Goal: Task Accomplishment & Management: Use online tool/utility

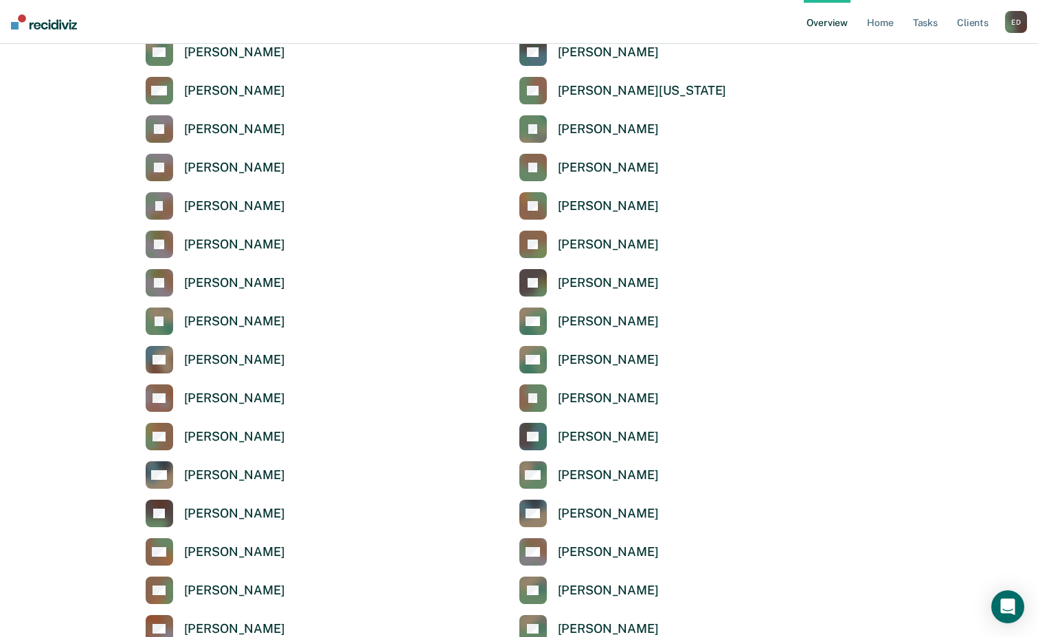
scroll to position [3778, 0]
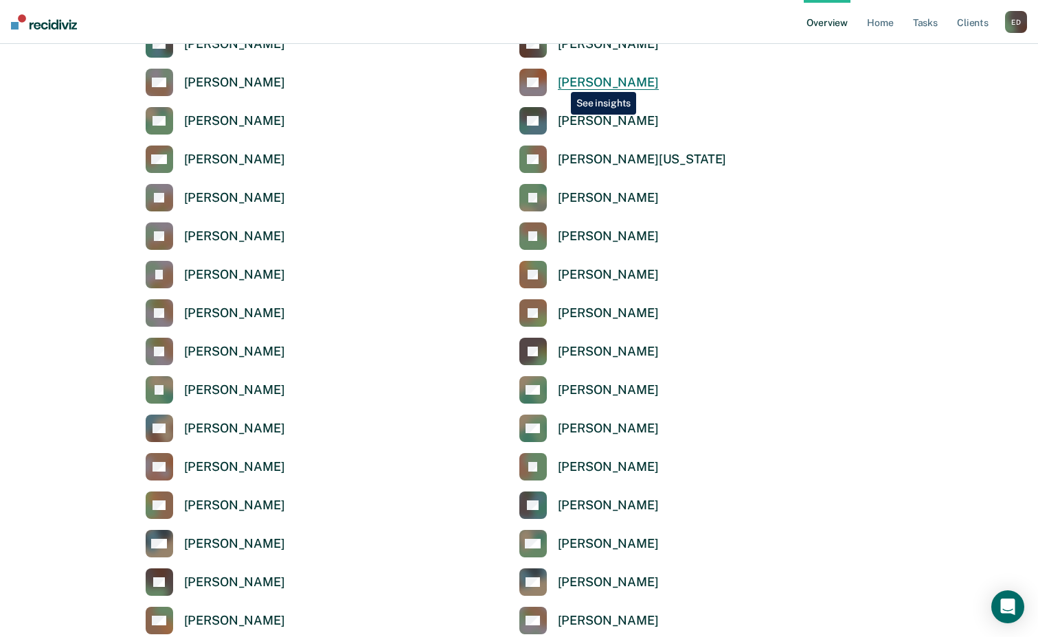
click at [561, 82] on div "[PERSON_NAME]" at bounding box center [608, 83] width 101 height 16
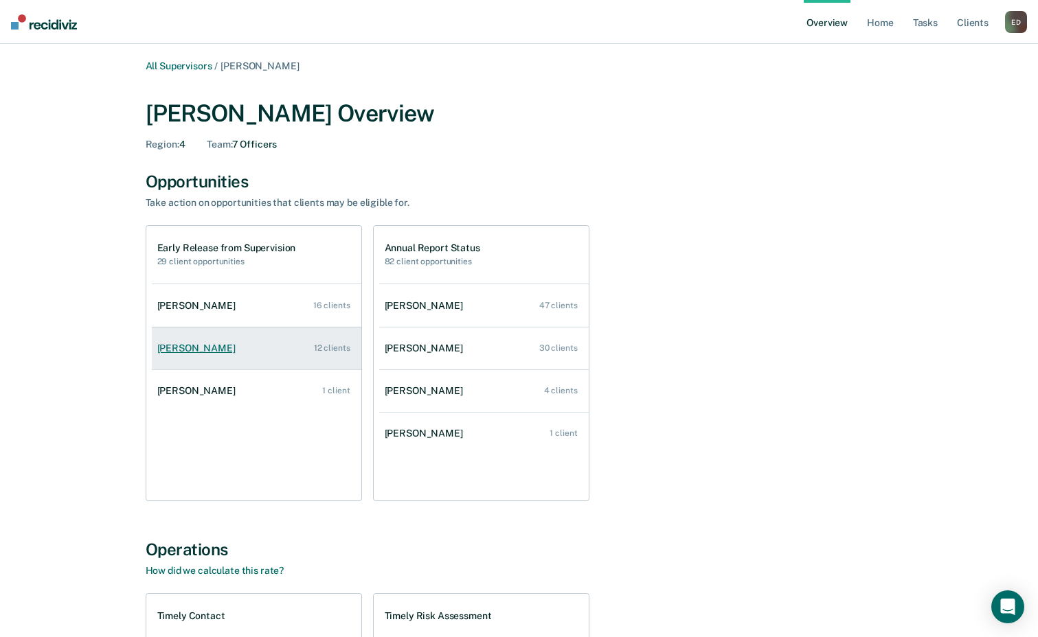
click at [198, 346] on div "[PERSON_NAME]" at bounding box center [199, 349] width 84 height 12
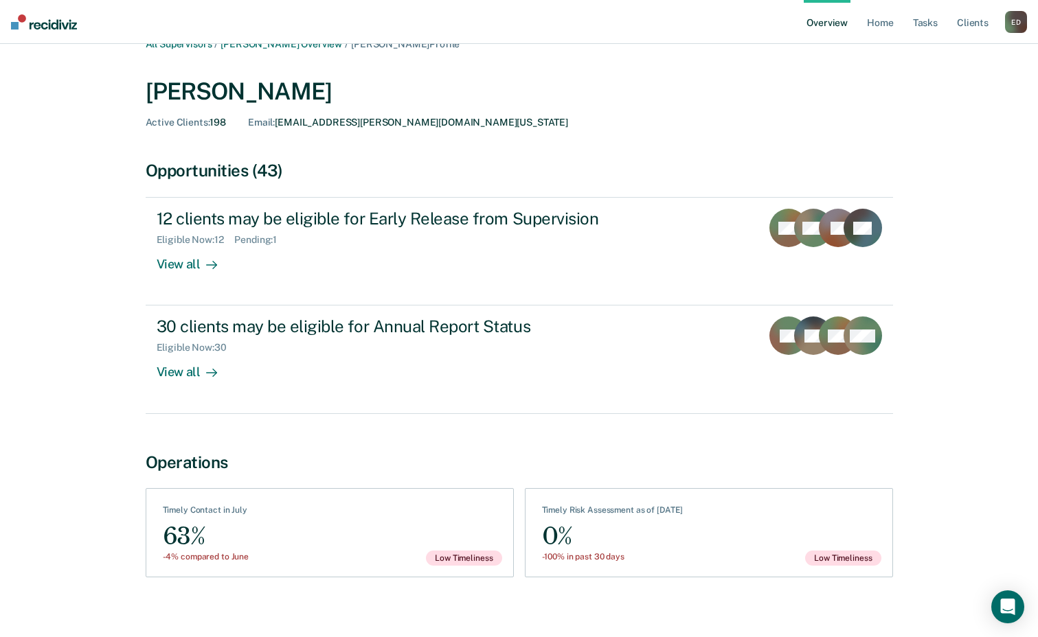
scroll to position [34, 0]
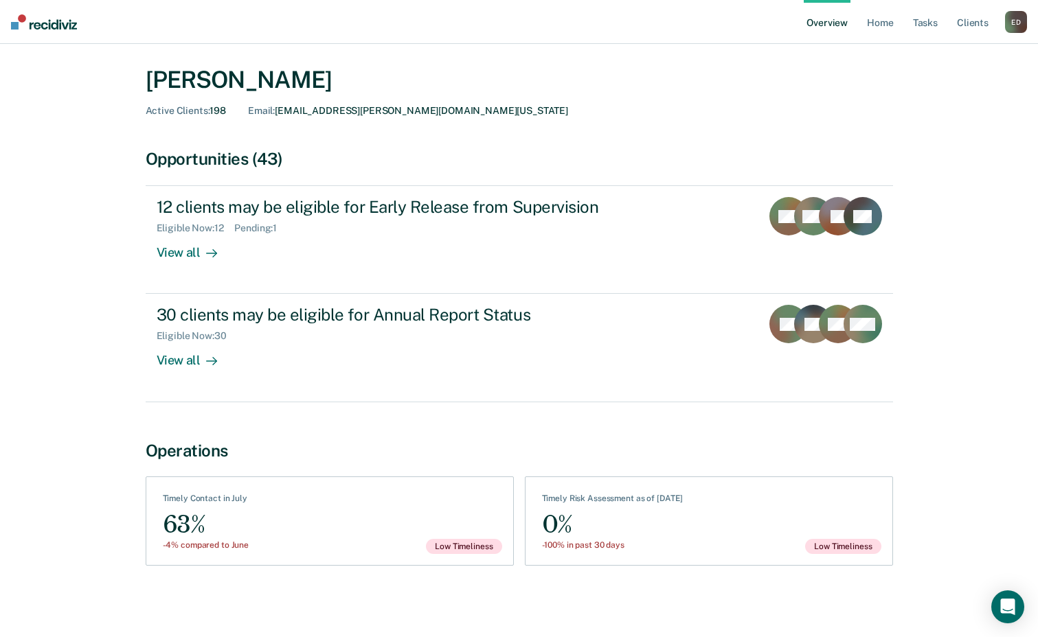
click at [331, 519] on div "See Clients Timely Contact in July 63% -4% compared to June Low Timeliness" at bounding box center [330, 521] width 368 height 89
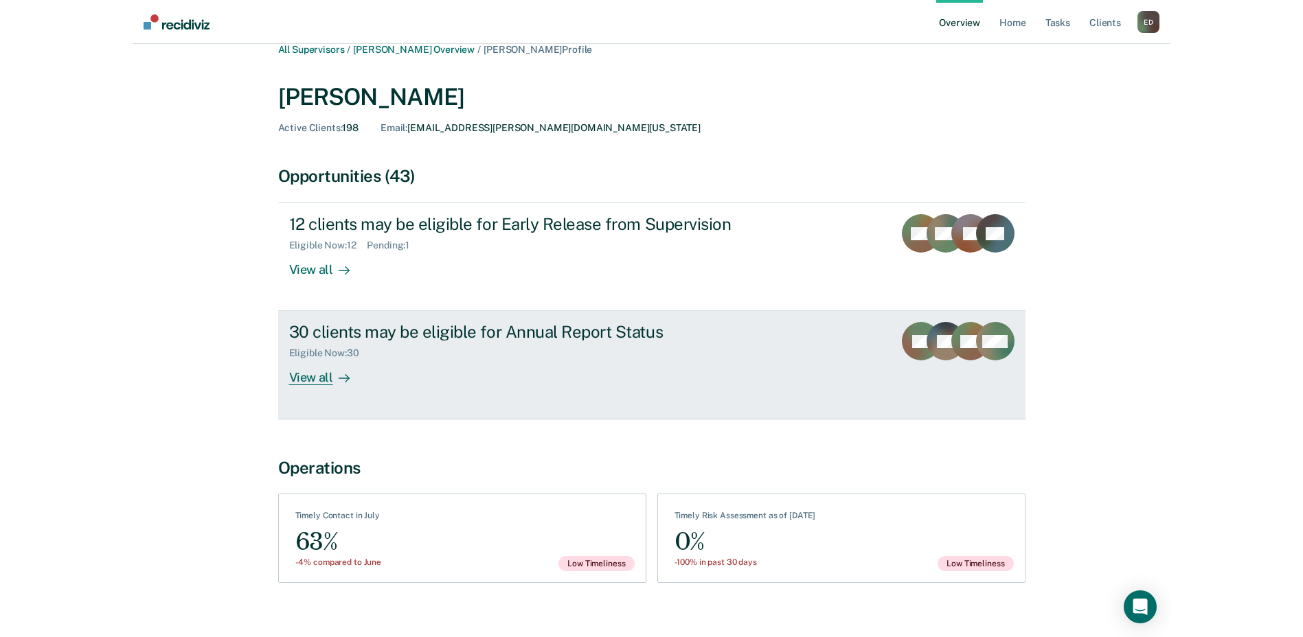
scroll to position [0, 0]
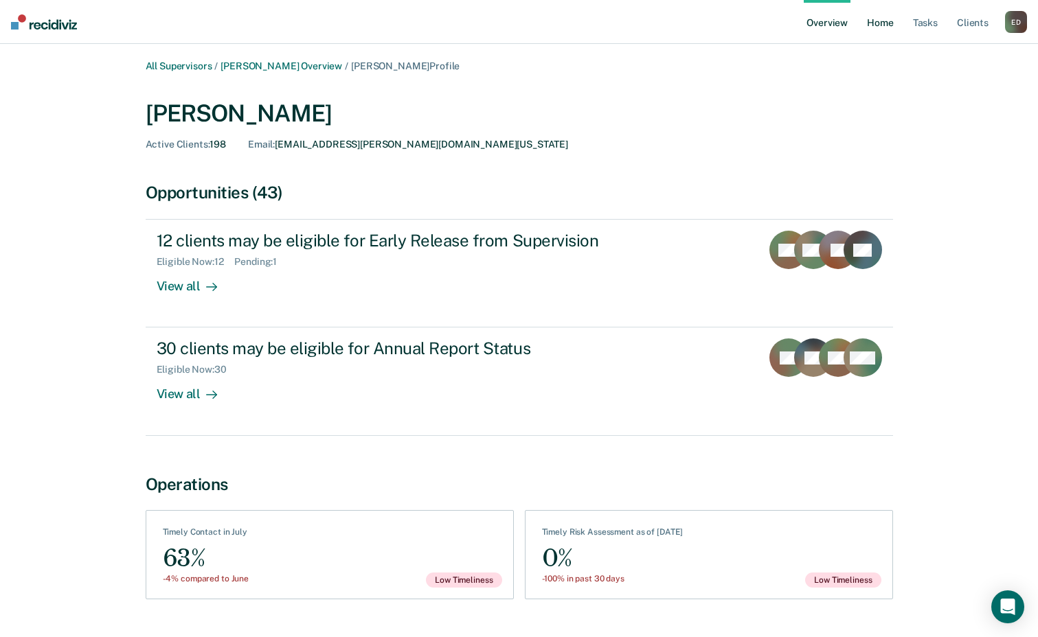
click at [877, 22] on link "Home" at bounding box center [880, 22] width 32 height 44
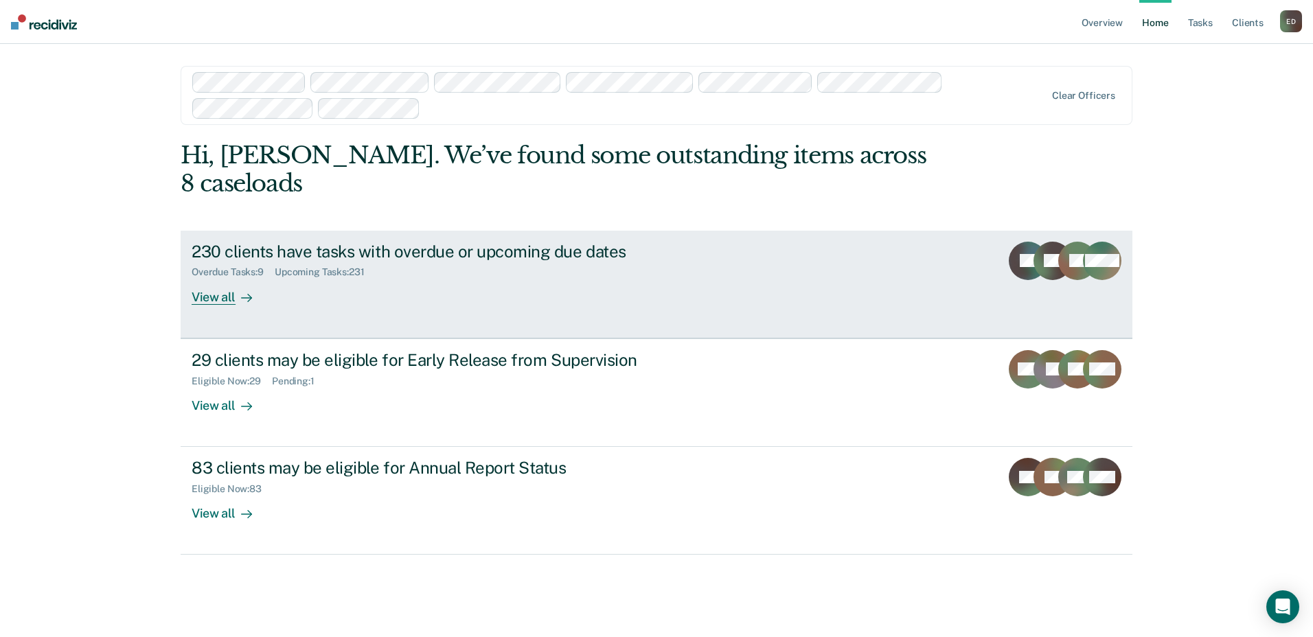
click at [214, 278] on div "View all" at bounding box center [230, 291] width 77 height 27
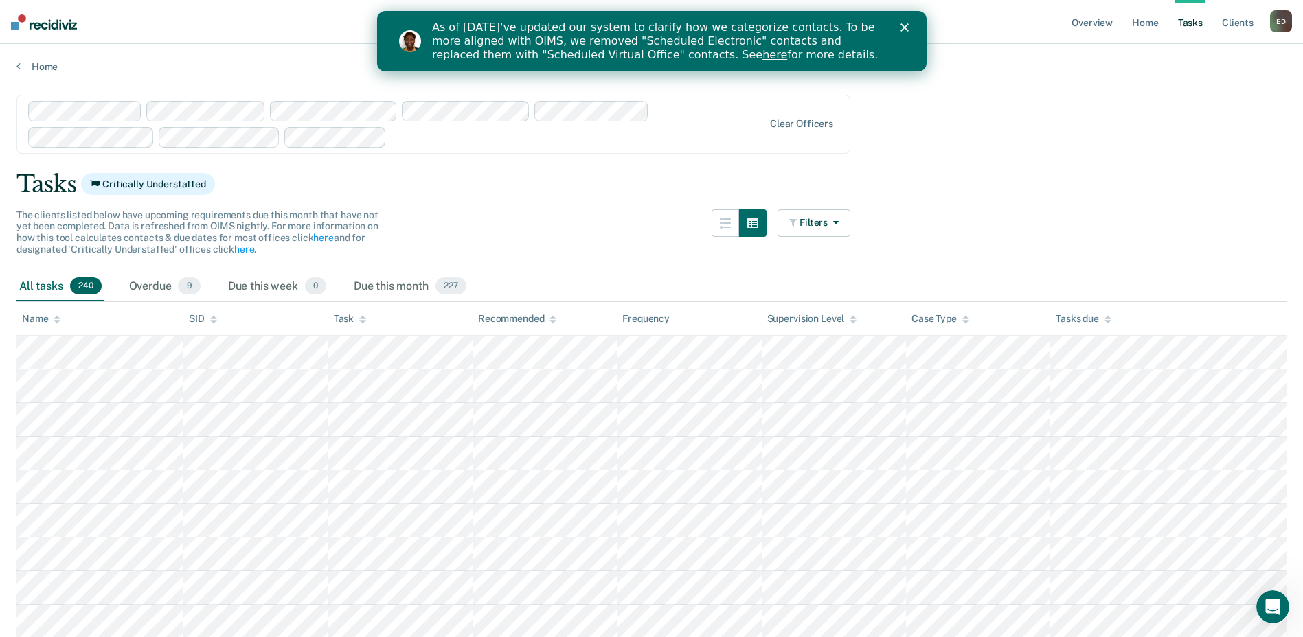
scroll to position [69, 0]
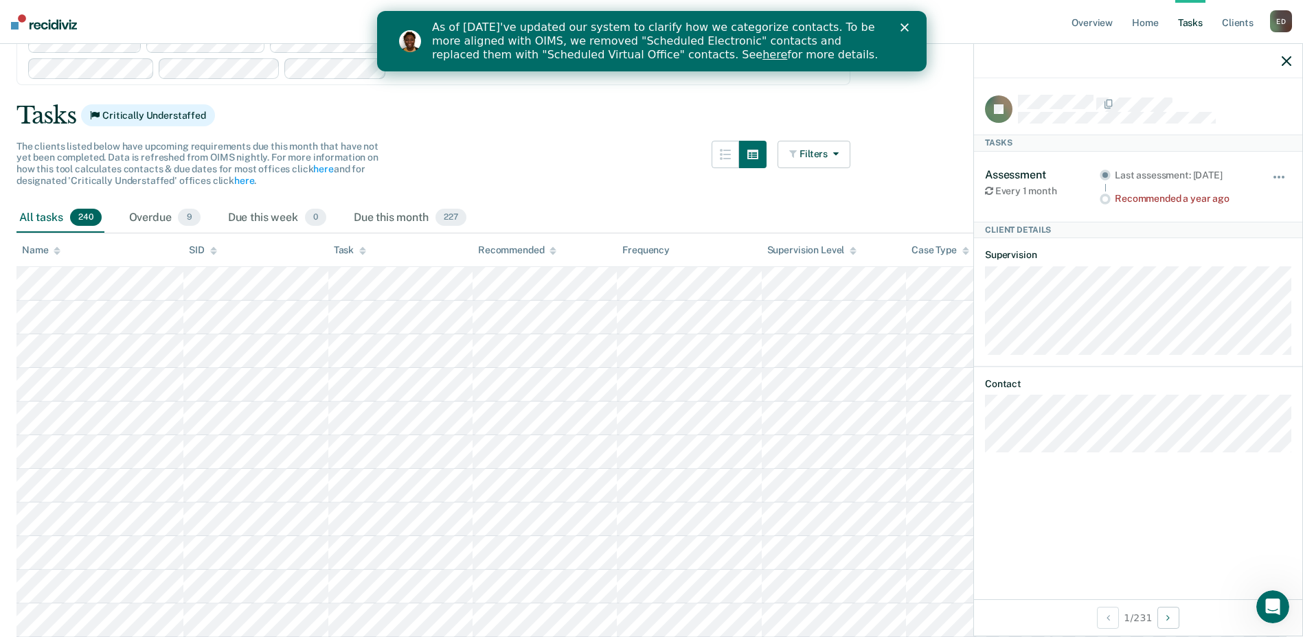
click at [740, 188] on div at bounding box center [739, 172] width 55 height 63
click at [1048, 61] on icon "button" at bounding box center [1287, 61] width 10 height 10
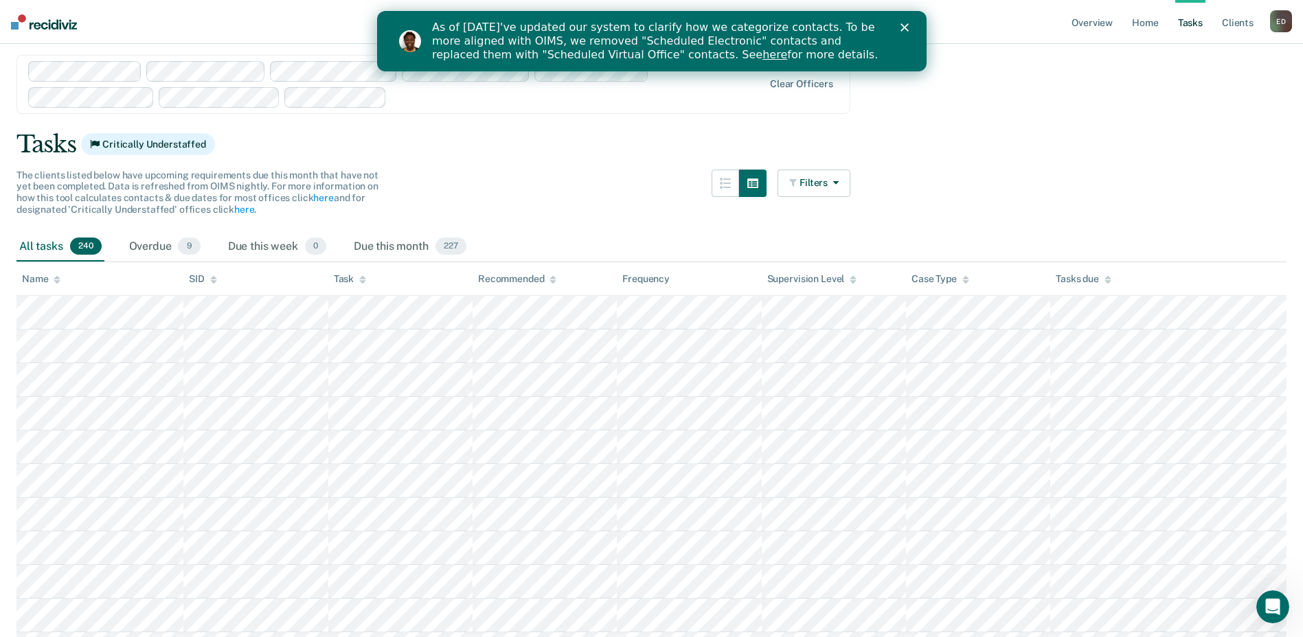
scroll to position [0, 0]
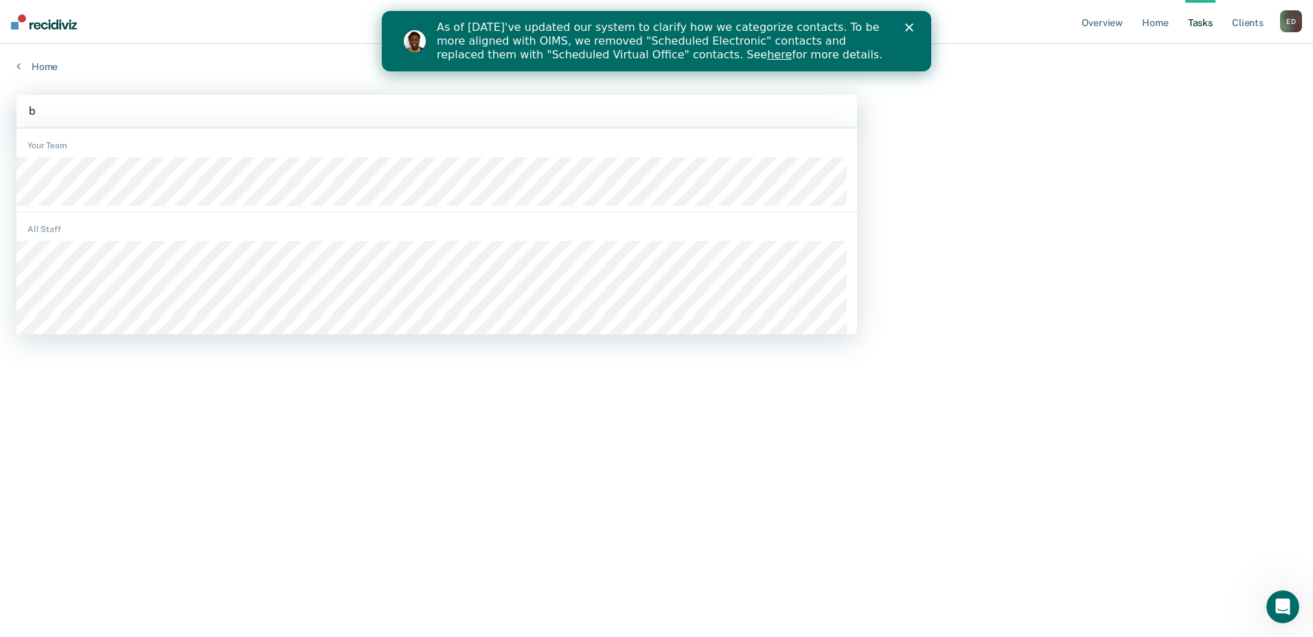
type input "br"
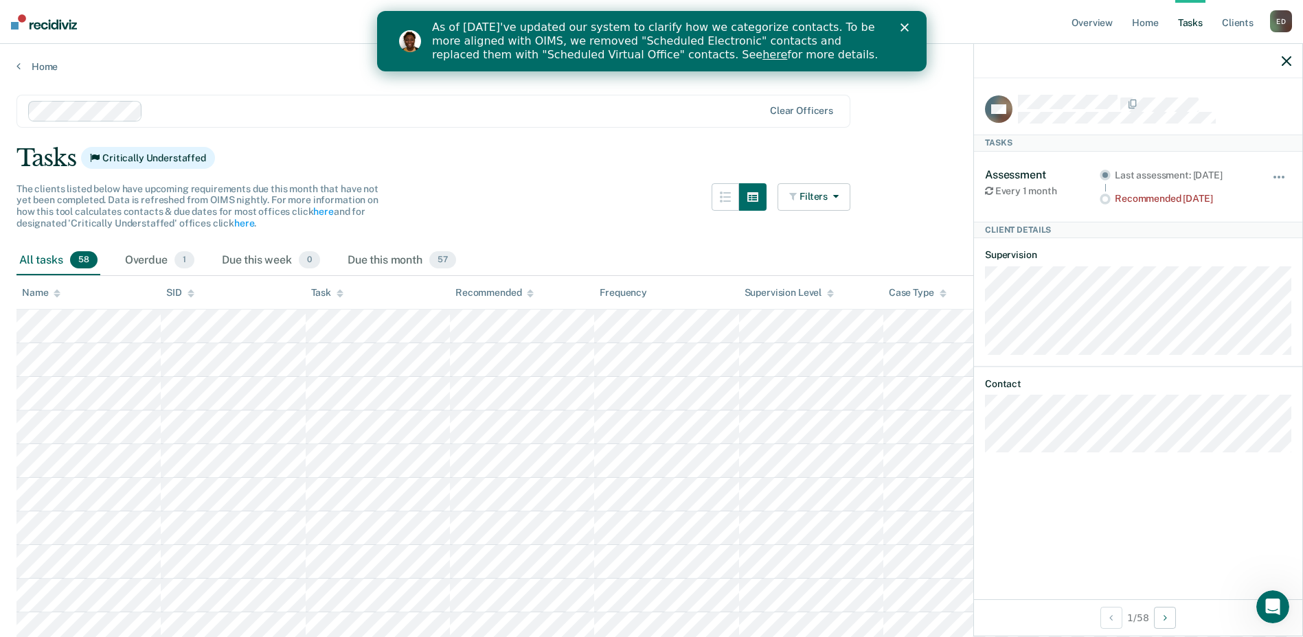
click at [1048, 56] on icon "button" at bounding box center [1287, 61] width 10 height 10
click at [1048, 66] on icon "button" at bounding box center [1287, 61] width 10 height 10
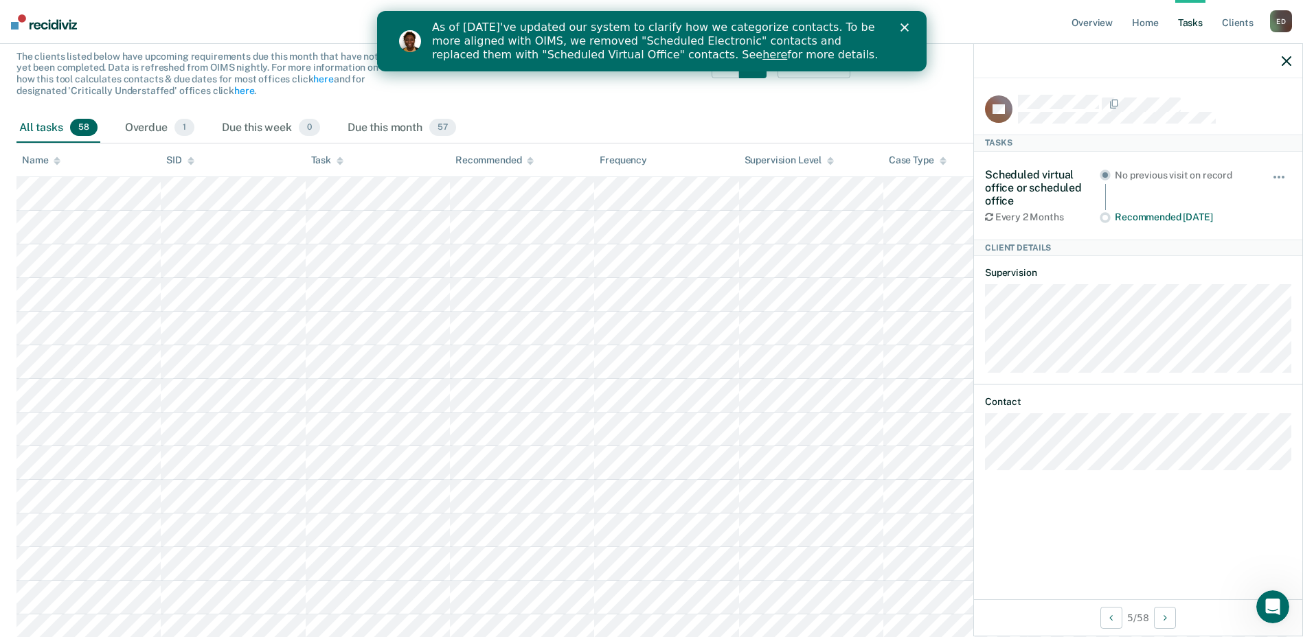
scroll to position [100, 0]
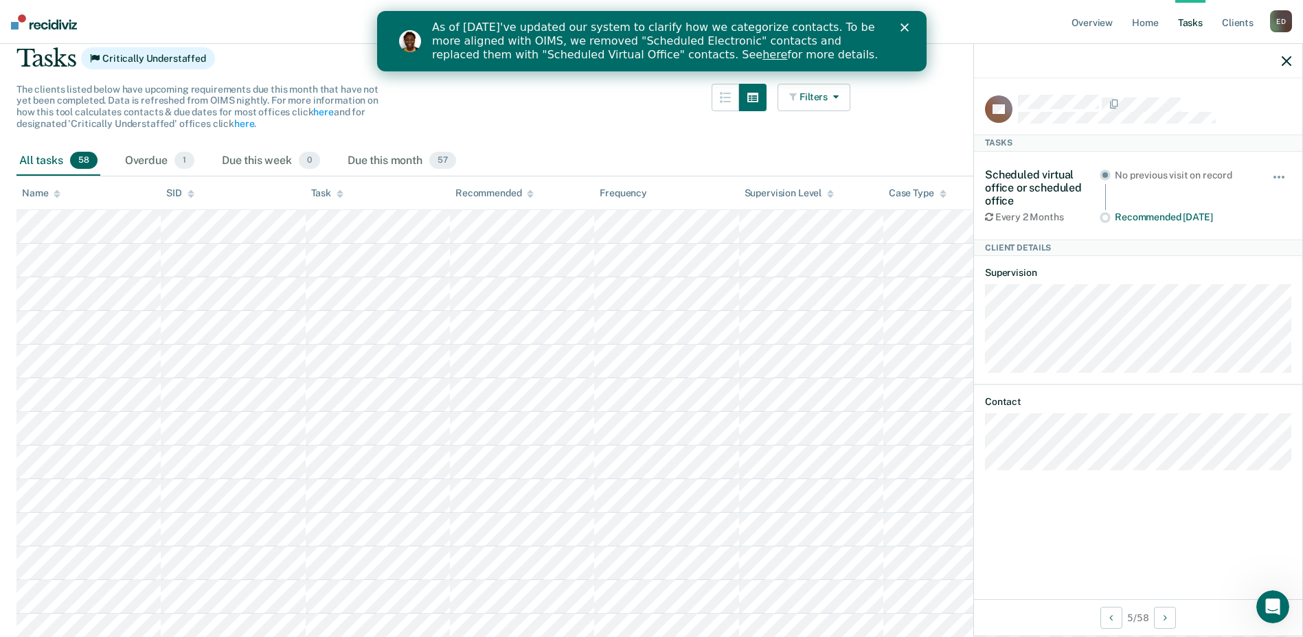
click at [839, 98] on icon "button" at bounding box center [833, 97] width 11 height 10
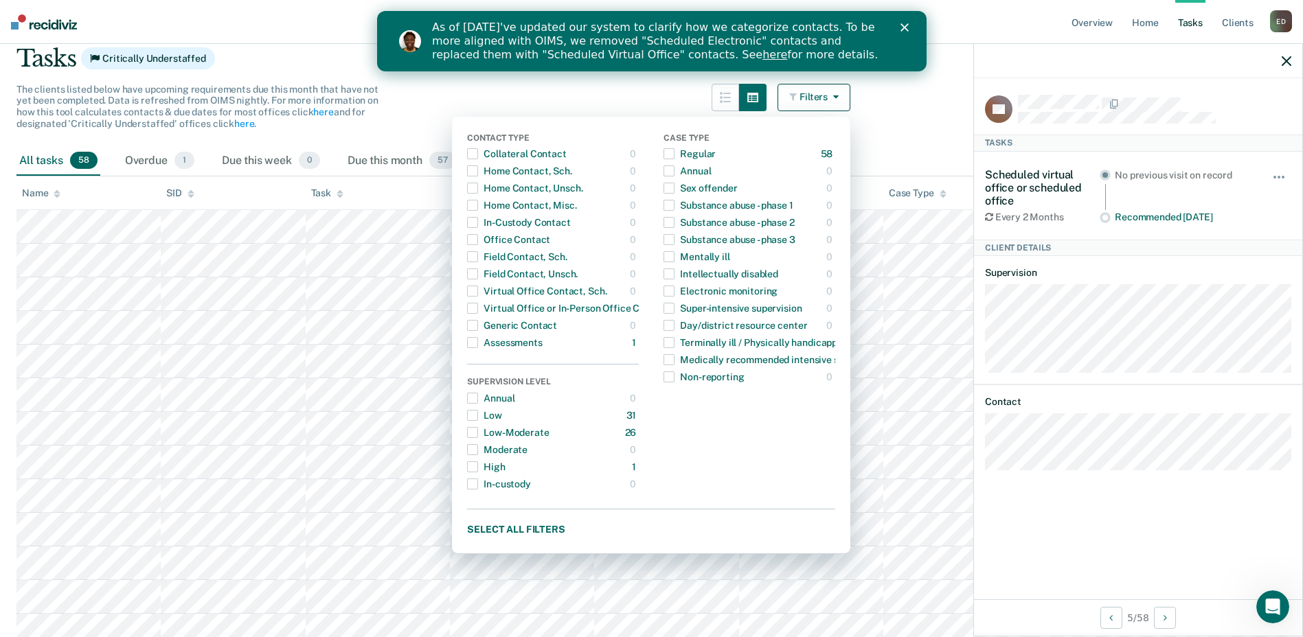
click at [839, 97] on icon "button" at bounding box center [833, 97] width 11 height 10
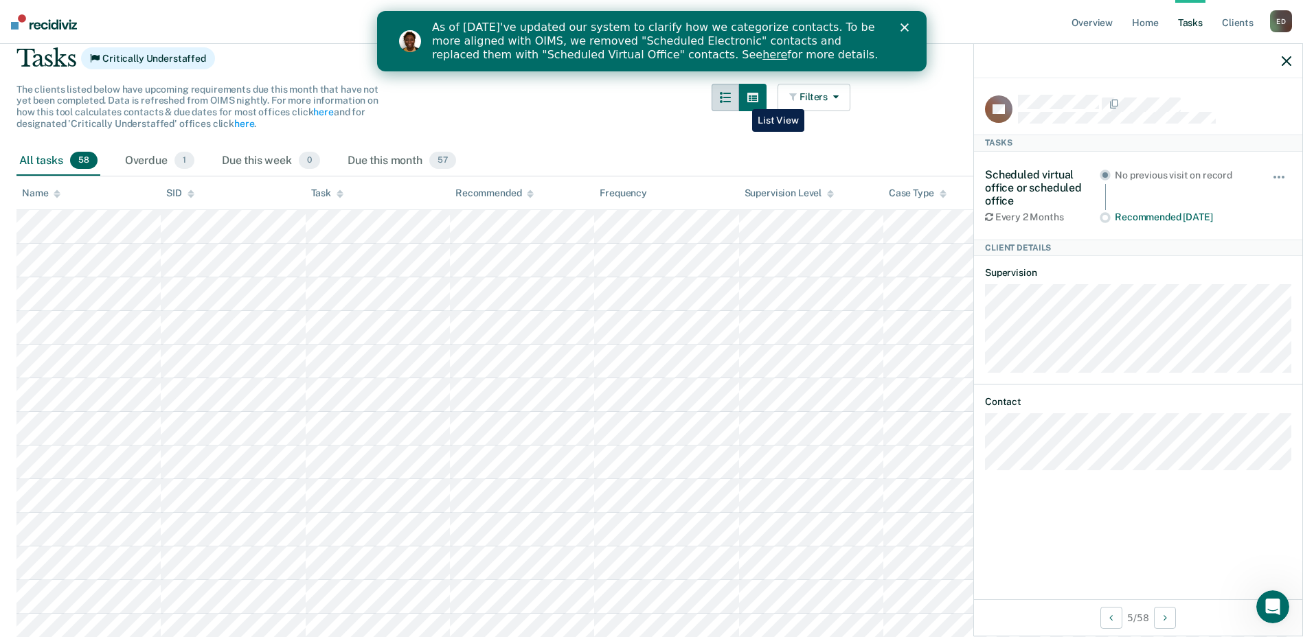
click at [739, 99] on button "button" at bounding box center [725, 97] width 27 height 27
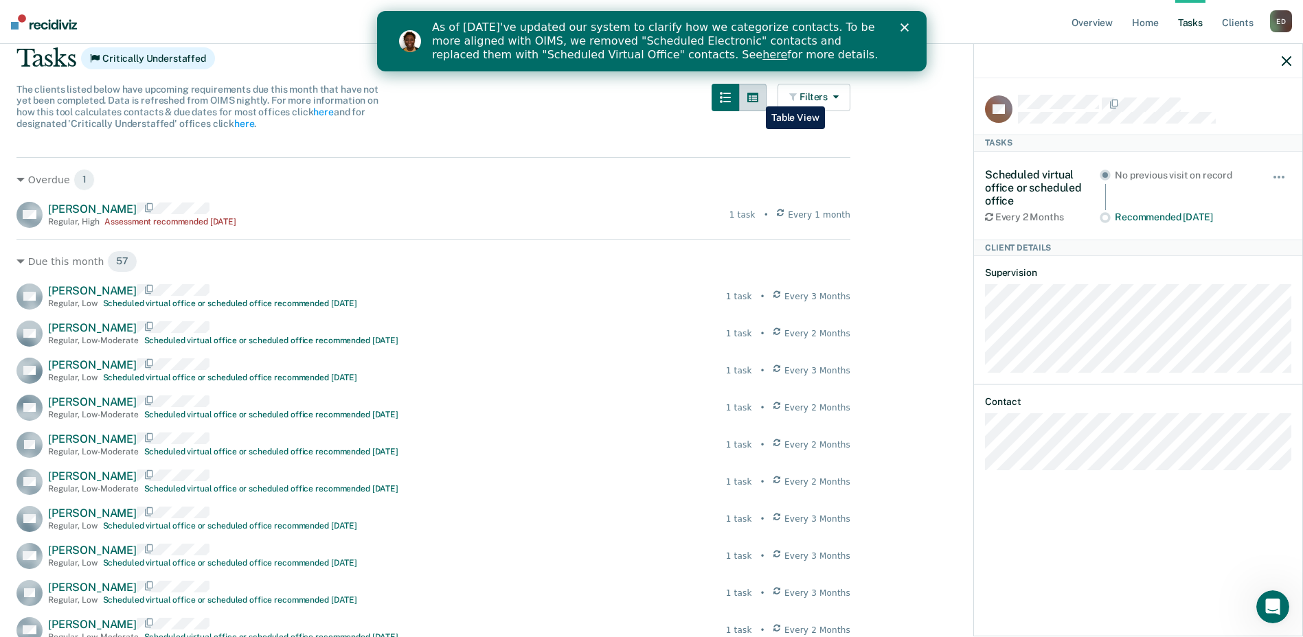
click at [756, 96] on icon "button" at bounding box center [752, 98] width 11 height 10
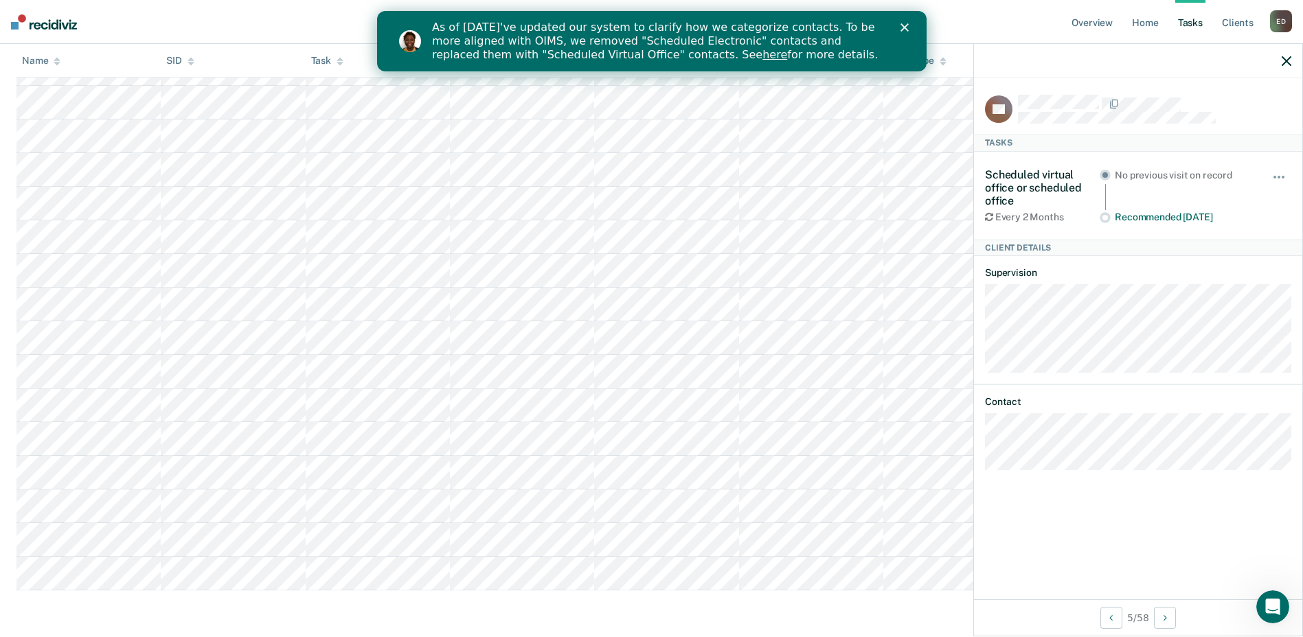
scroll to position [1679, 0]
click at [901, 27] on icon "Close" at bounding box center [904, 27] width 8 height 8
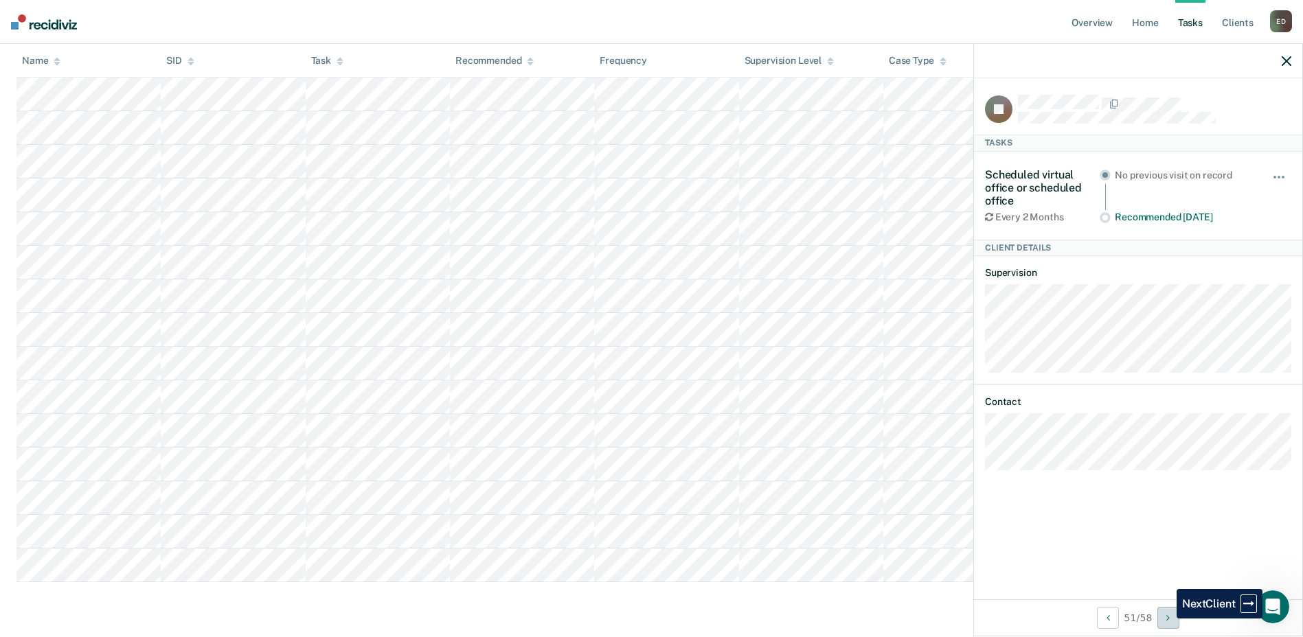
click at [1048, 619] on button "Next Client" at bounding box center [1168, 618] width 22 height 22
